Goal: Register for event/course

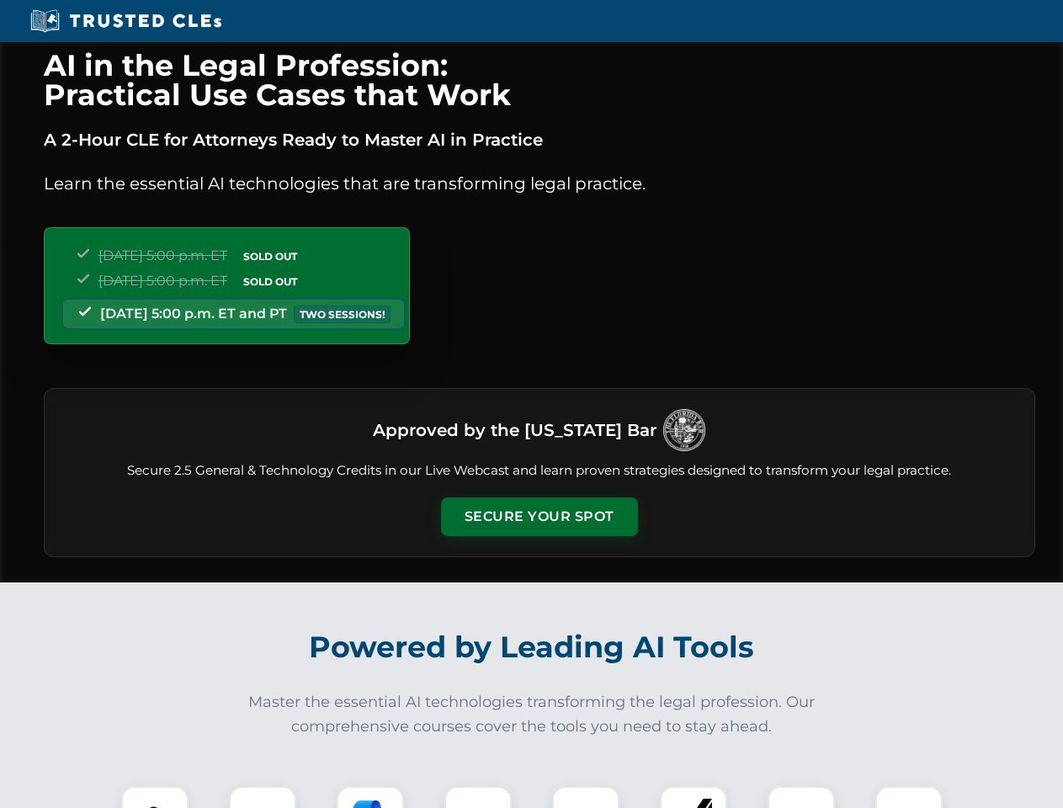
click at [539, 517] on button "Secure Your Spot" at bounding box center [539, 517] width 197 height 39
click at [155, 797] on img at bounding box center [154, 820] width 49 height 49
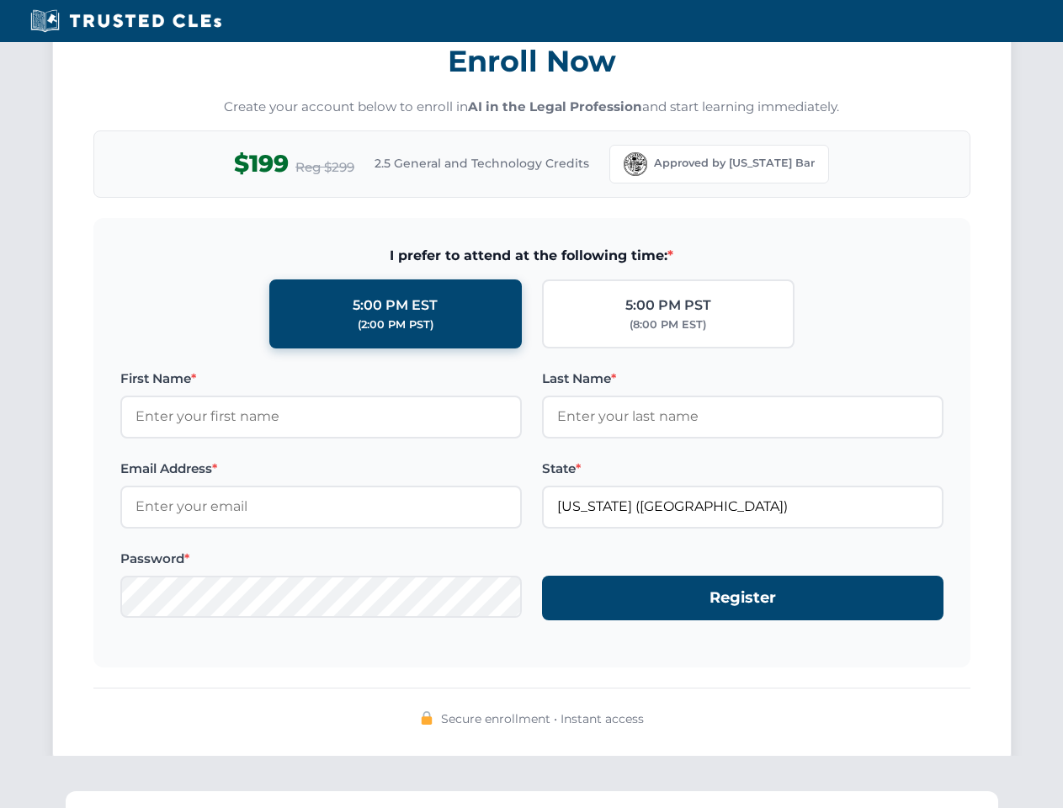
scroll to position [1653, 0]
